Goal: Task Accomplishment & Management: Manage account settings

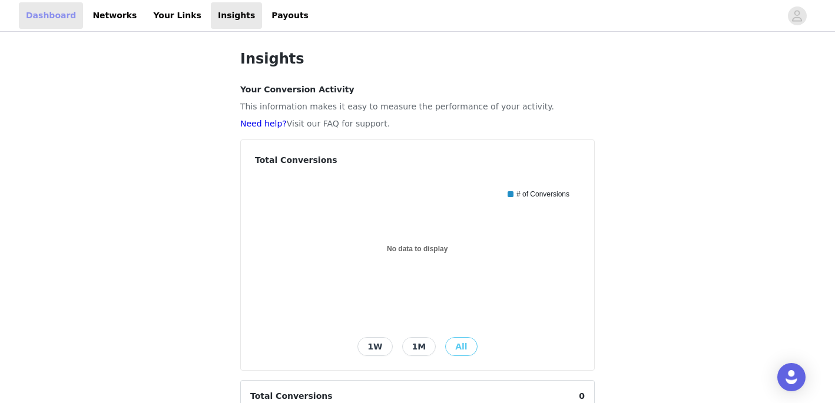
click at [41, 26] on link "Dashboard" at bounding box center [51, 15] width 64 height 26
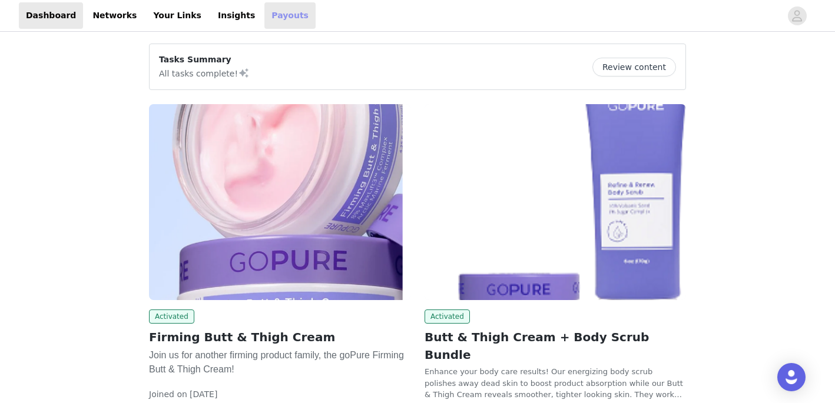
click at [267, 18] on link "Payouts" at bounding box center [289, 15] width 51 height 26
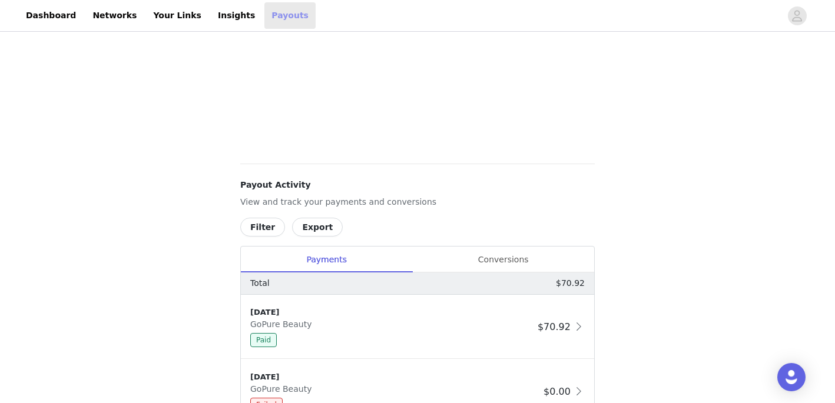
scroll to position [422, 0]
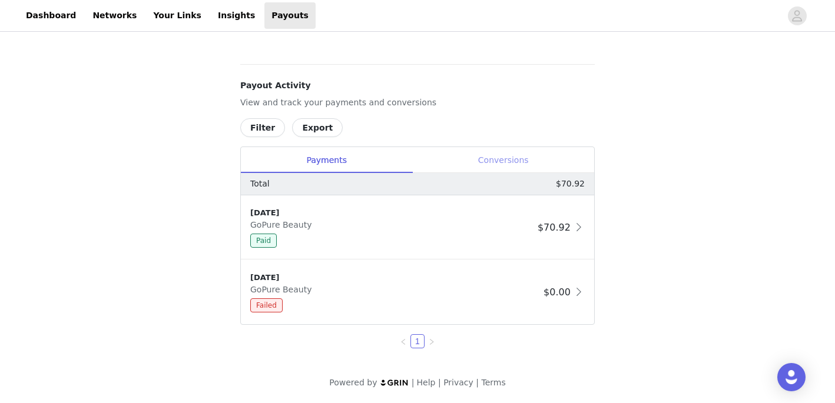
click at [528, 164] on div "Conversions" at bounding box center [503, 160] width 182 height 26
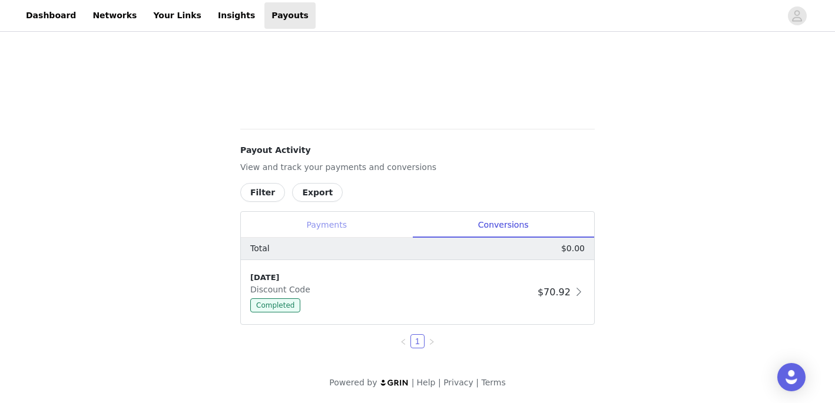
click at [338, 222] on div "Payments" at bounding box center [326, 225] width 171 height 26
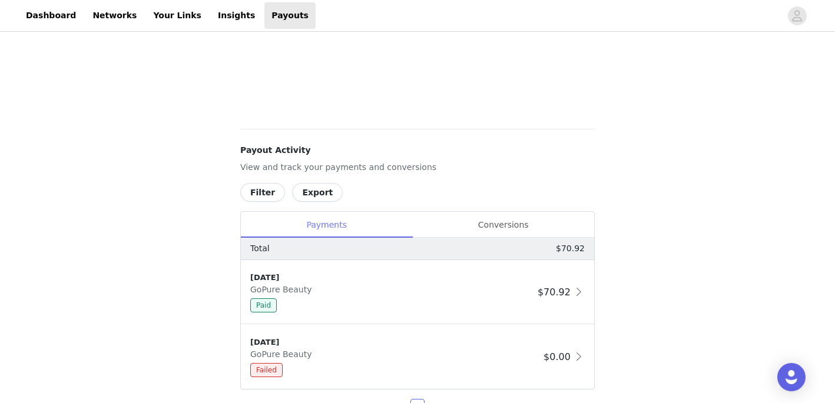
scroll to position [422, 0]
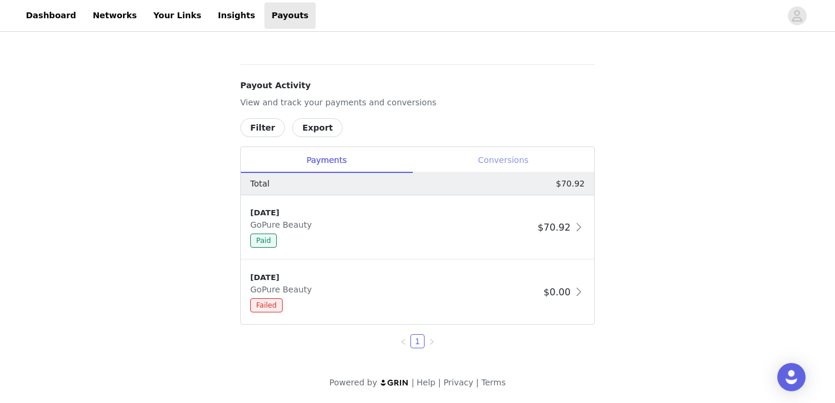
click at [531, 158] on div "Conversions" at bounding box center [503, 160] width 182 height 26
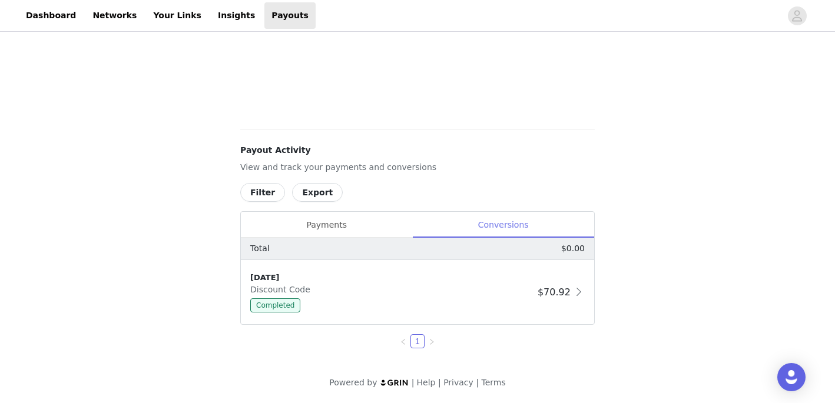
scroll to position [357, 0]
click at [332, 221] on div "Payments" at bounding box center [326, 225] width 171 height 26
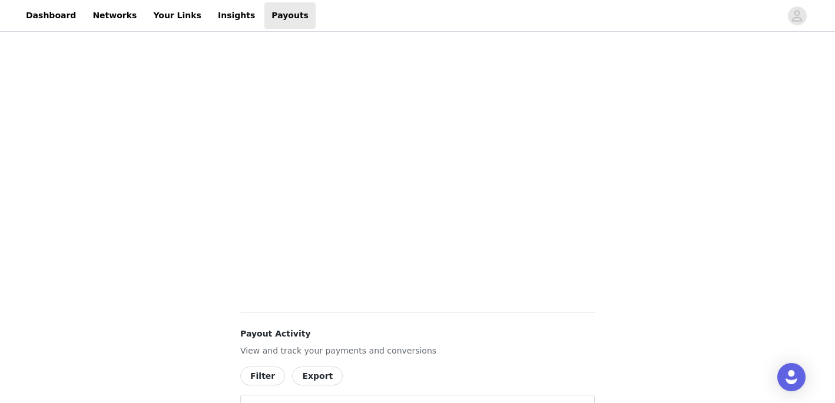
scroll to position [422, 0]
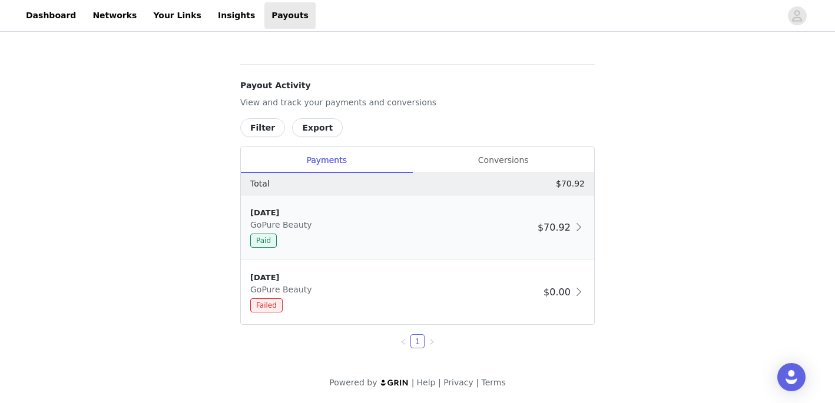
click at [579, 227] on span at bounding box center [579, 227] width 12 height 14
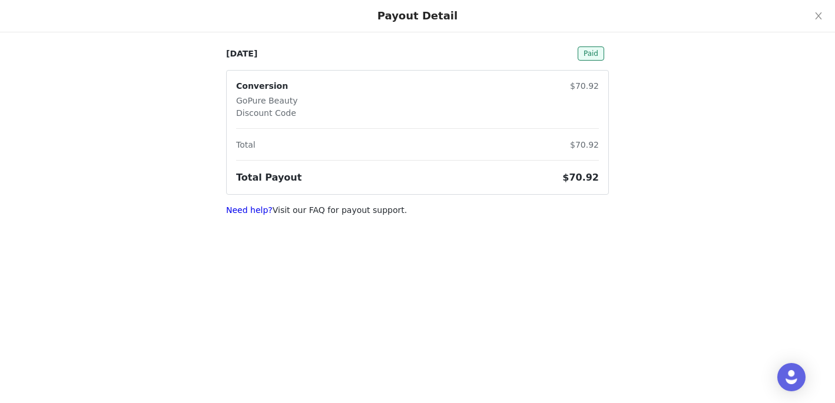
scroll to position [0, 0]
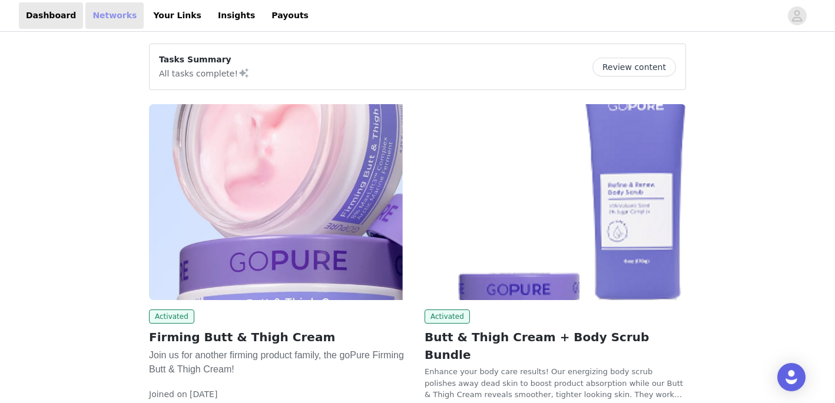
click at [105, 11] on link "Networks" at bounding box center [114, 15] width 58 height 26
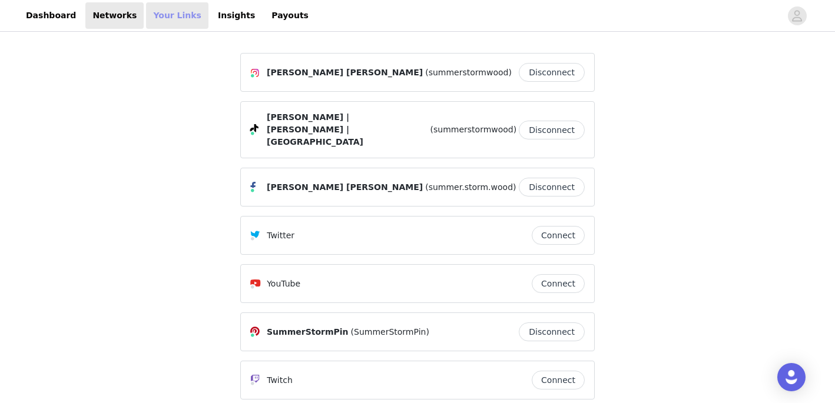
click at [172, 19] on link "Your Links" at bounding box center [177, 15] width 62 height 26
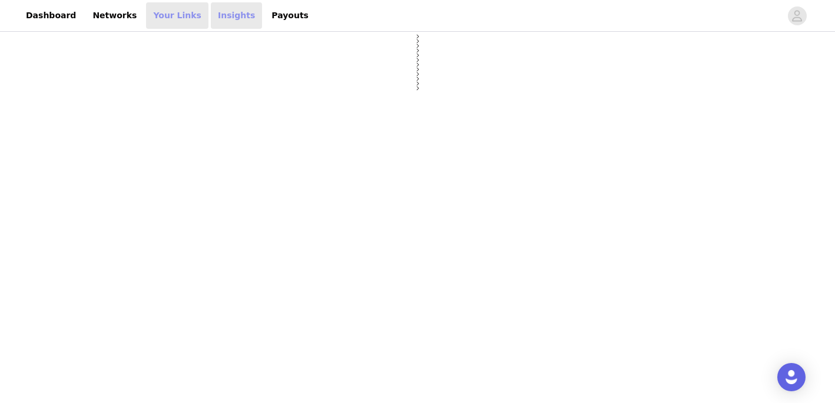
select select "12"
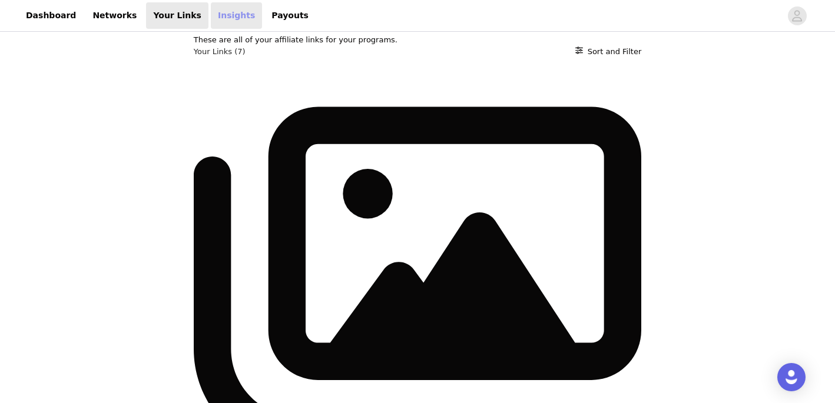
click at [230, 16] on link "Insights" at bounding box center [236, 15] width 51 height 26
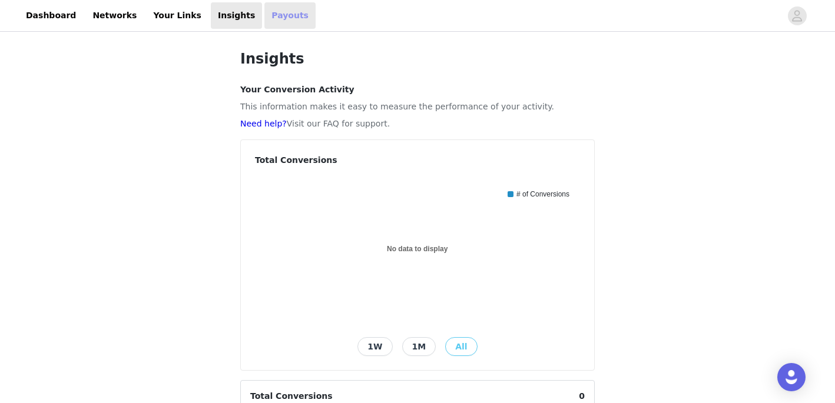
click at [268, 21] on link "Payouts" at bounding box center [289, 15] width 51 height 26
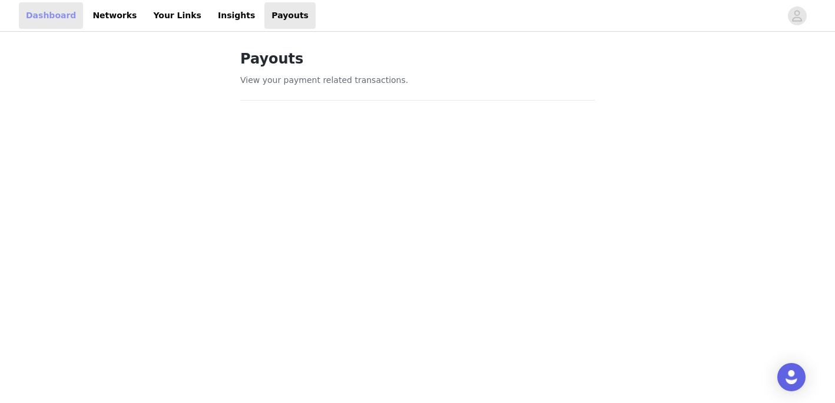
click at [62, 24] on link "Dashboard" at bounding box center [51, 15] width 64 height 26
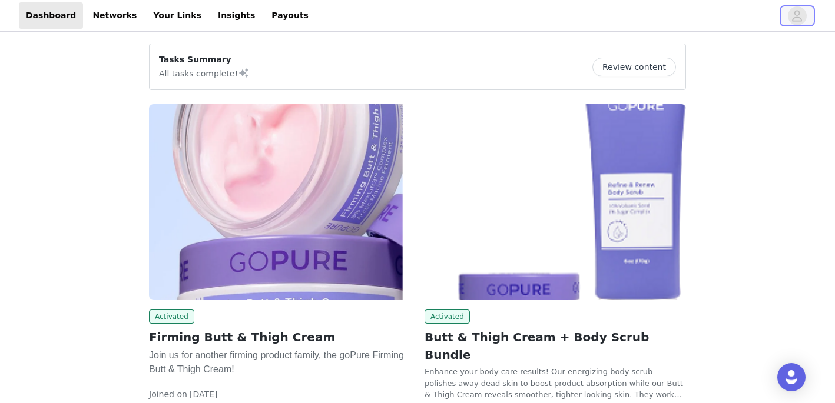
click at [803, 14] on span "button" at bounding box center [797, 15] width 19 height 19
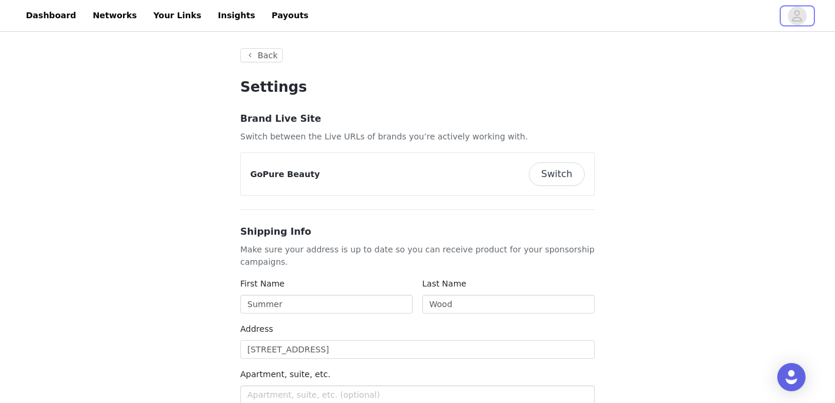
type input "+1 (United States)"
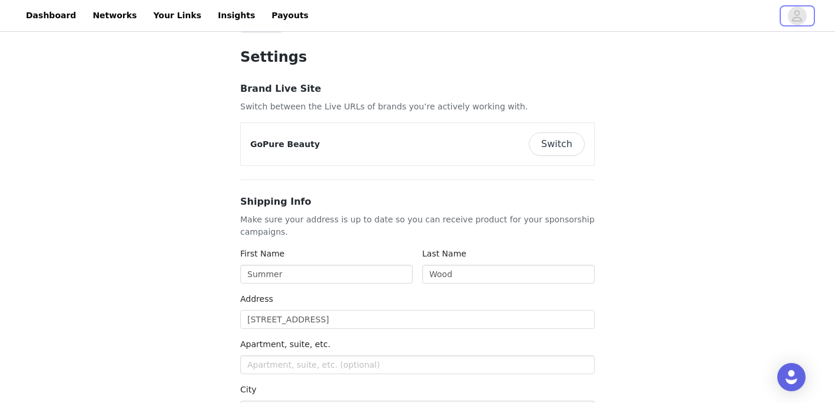
scroll to position [32, 0]
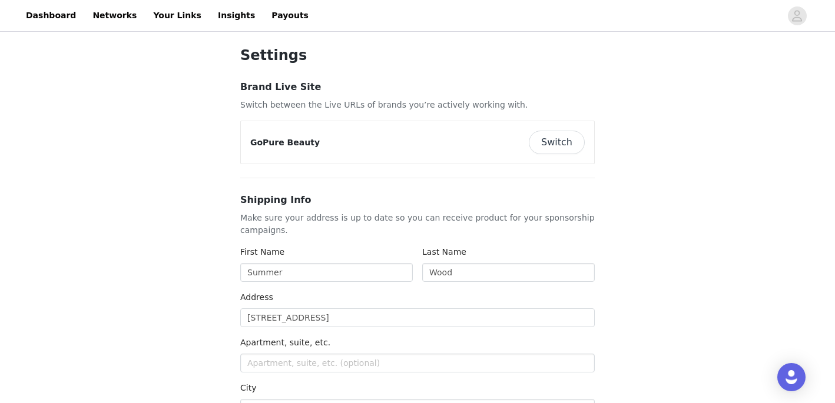
click at [573, 141] on button "Switch" at bounding box center [557, 143] width 56 height 24
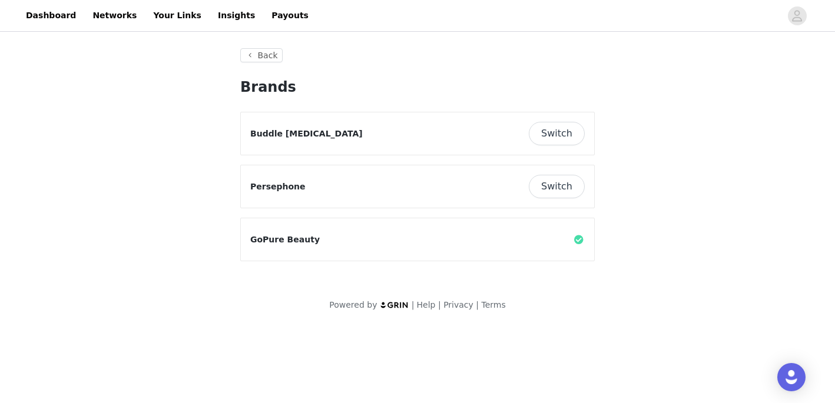
click at [558, 185] on button "Switch" at bounding box center [557, 187] width 56 height 24
